Goal: Navigation & Orientation: Understand site structure

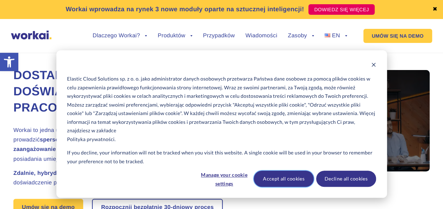
click at [281, 181] on button "Accept all cookies" at bounding box center [284, 179] width 60 height 16
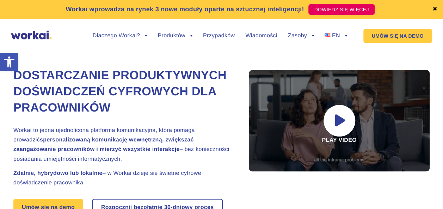
click at [431, 8] on div "Workai wprowadza na rynek 3 nowe moduły oparte na sztucznej inteligencji! DOWIE…" at bounding box center [221, 9] width 421 height 19
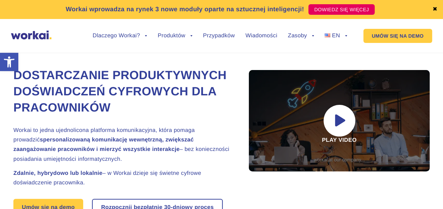
click at [434, 8] on link "✖" at bounding box center [434, 10] width 5 height 6
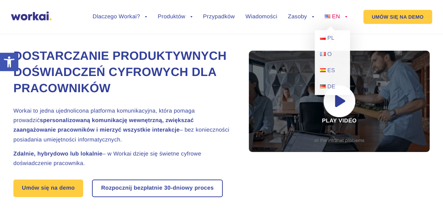
click at [345, 16] on link "EN" at bounding box center [336, 17] width 23 height 6
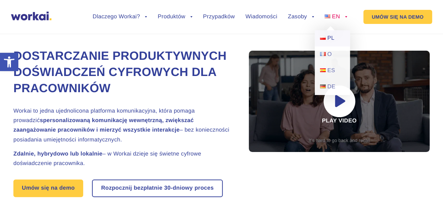
click at [333, 36] on span "PL" at bounding box center [330, 38] width 7 height 6
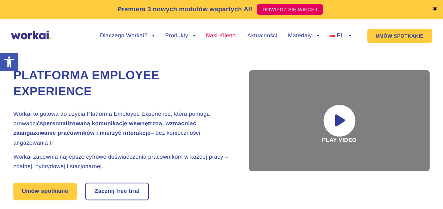
click at [217, 36] on link "Nasi Klienci" at bounding box center [221, 36] width 31 height 6
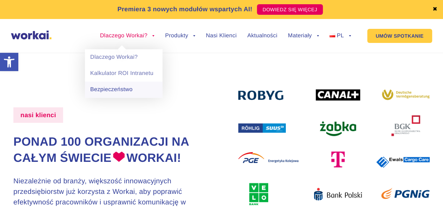
click at [111, 88] on link "Bezpieczeństwo" at bounding box center [124, 90] width 78 height 16
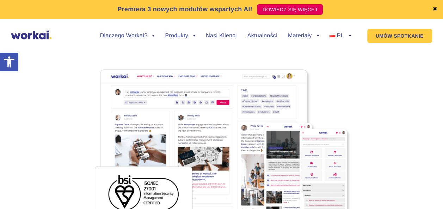
click at [34, 38] on img at bounding box center [31, 35] width 41 height 9
